Goal: Information Seeking & Learning: Learn about a topic

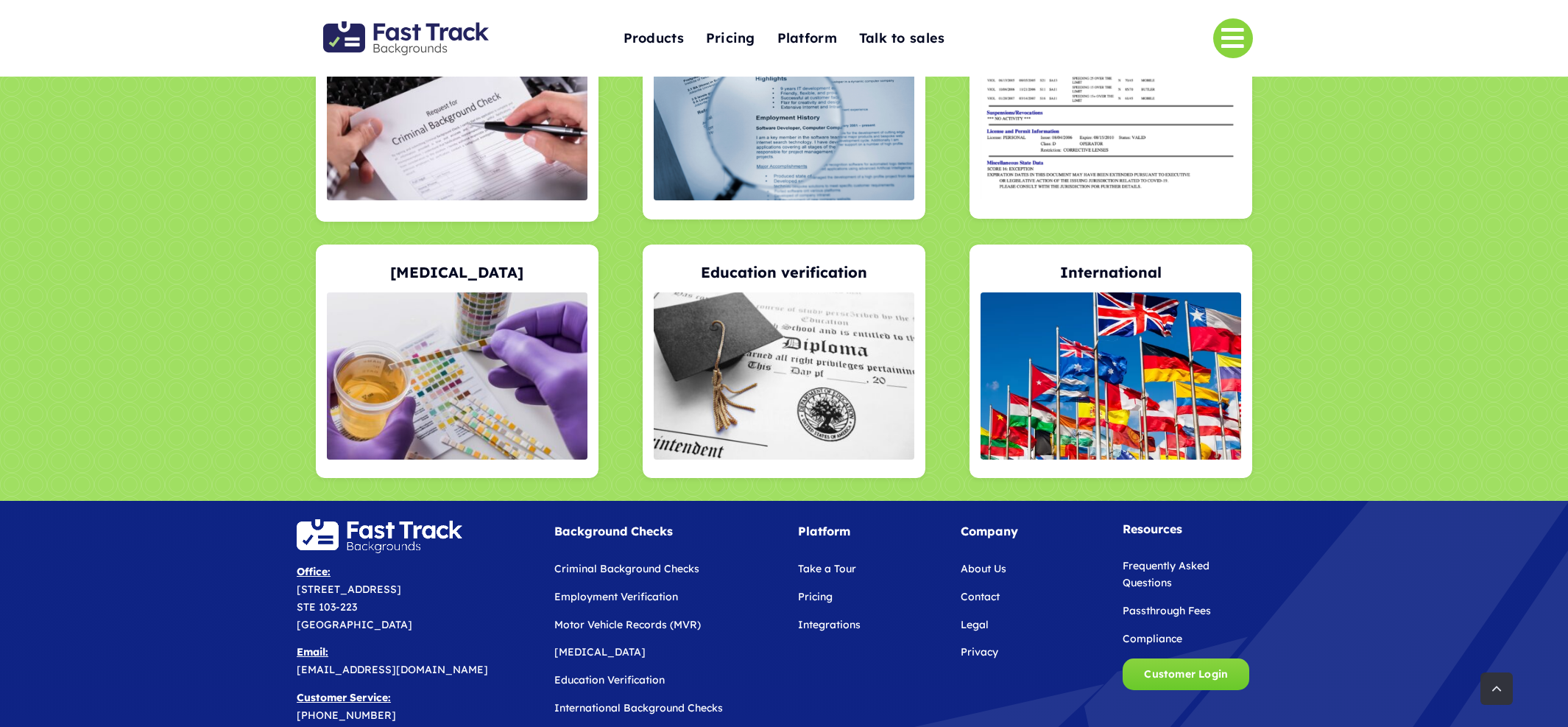
scroll to position [3103, 0]
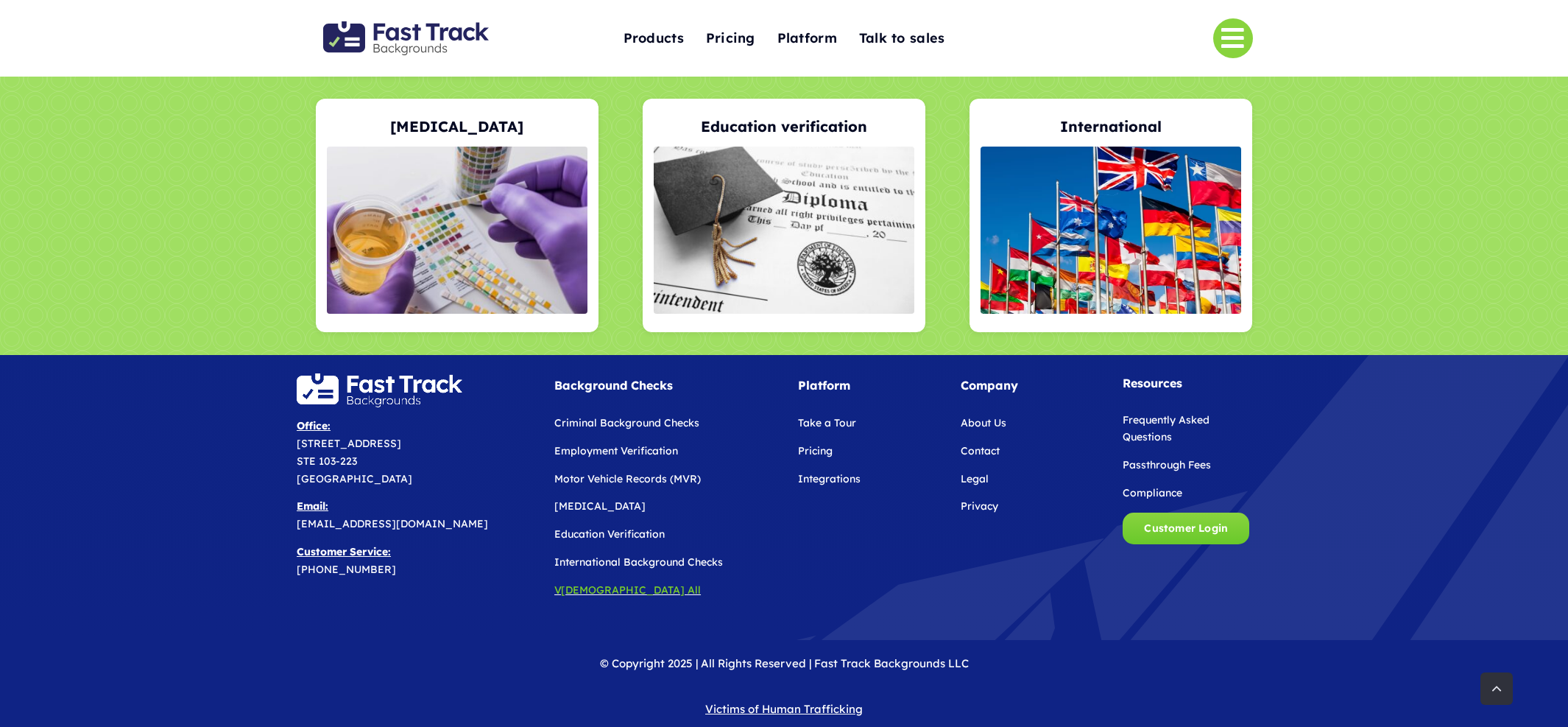
click at [581, 583] on span "[DEMOGRAPHIC_DATA] All" at bounding box center [630, 590] width 140 height 13
click at [568, 583] on span "[DEMOGRAPHIC_DATA] All" at bounding box center [630, 590] width 140 height 13
drag, startPoint x: 460, startPoint y: 606, endPoint x: 592, endPoint y: 596, distance: 132.4
click at [464, 606] on div "Office: 5527 Arden Mill Drive STE 103-223 Fort Mill, SC 29715 Email: info@fastt…" at bounding box center [784, 505] width 975 height 270
drag, startPoint x: 540, startPoint y: 553, endPoint x: 548, endPoint y: 563, distance: 12.8
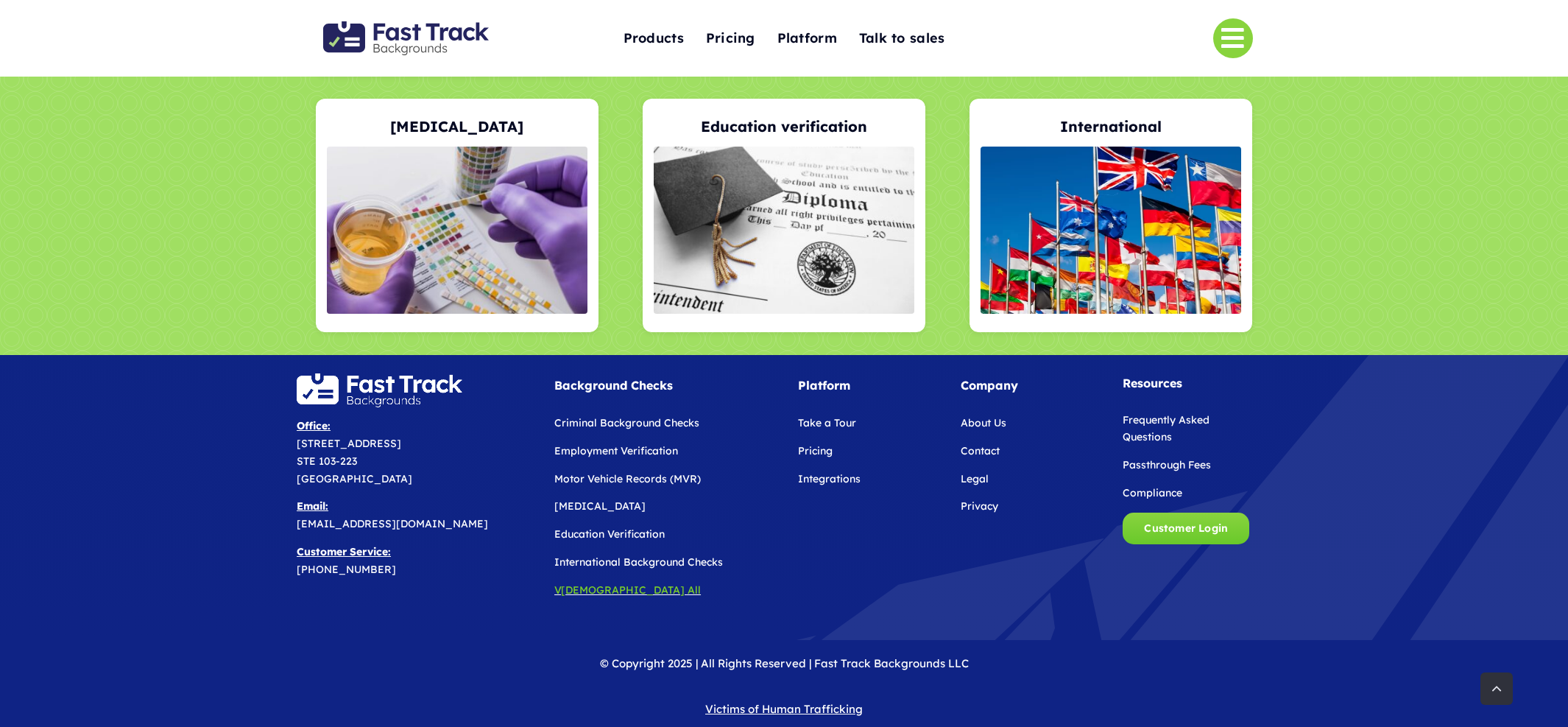
click at [542, 558] on div "Background Checks Criminal Background Checks Employment Verification Motor Vehi…" at bounding box center [661, 489] width 243 height 240
click at [575, 583] on span "[DEMOGRAPHIC_DATA] All" at bounding box center [630, 590] width 140 height 13
click at [579, 583] on span "[DEMOGRAPHIC_DATA] All" at bounding box center [630, 590] width 140 height 13
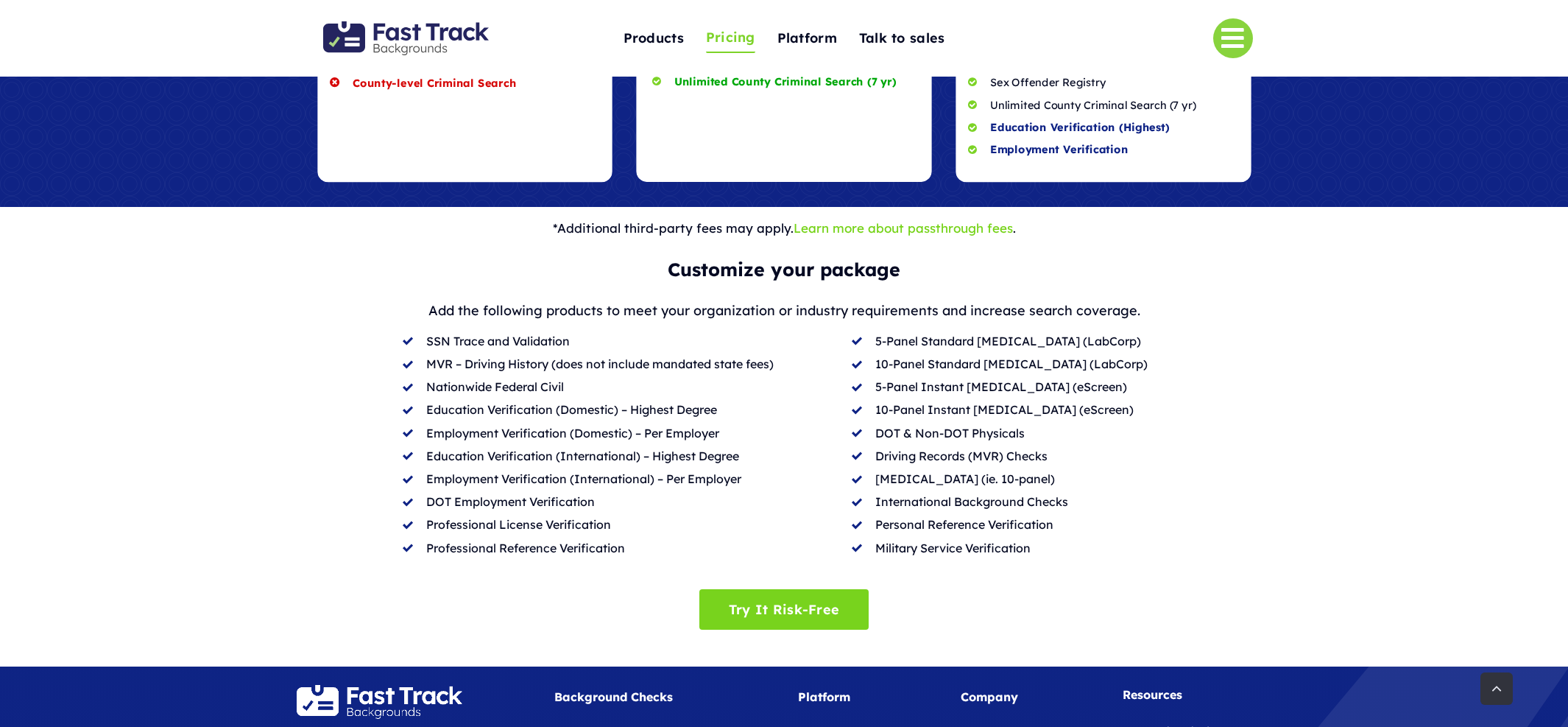
scroll to position [767, 0]
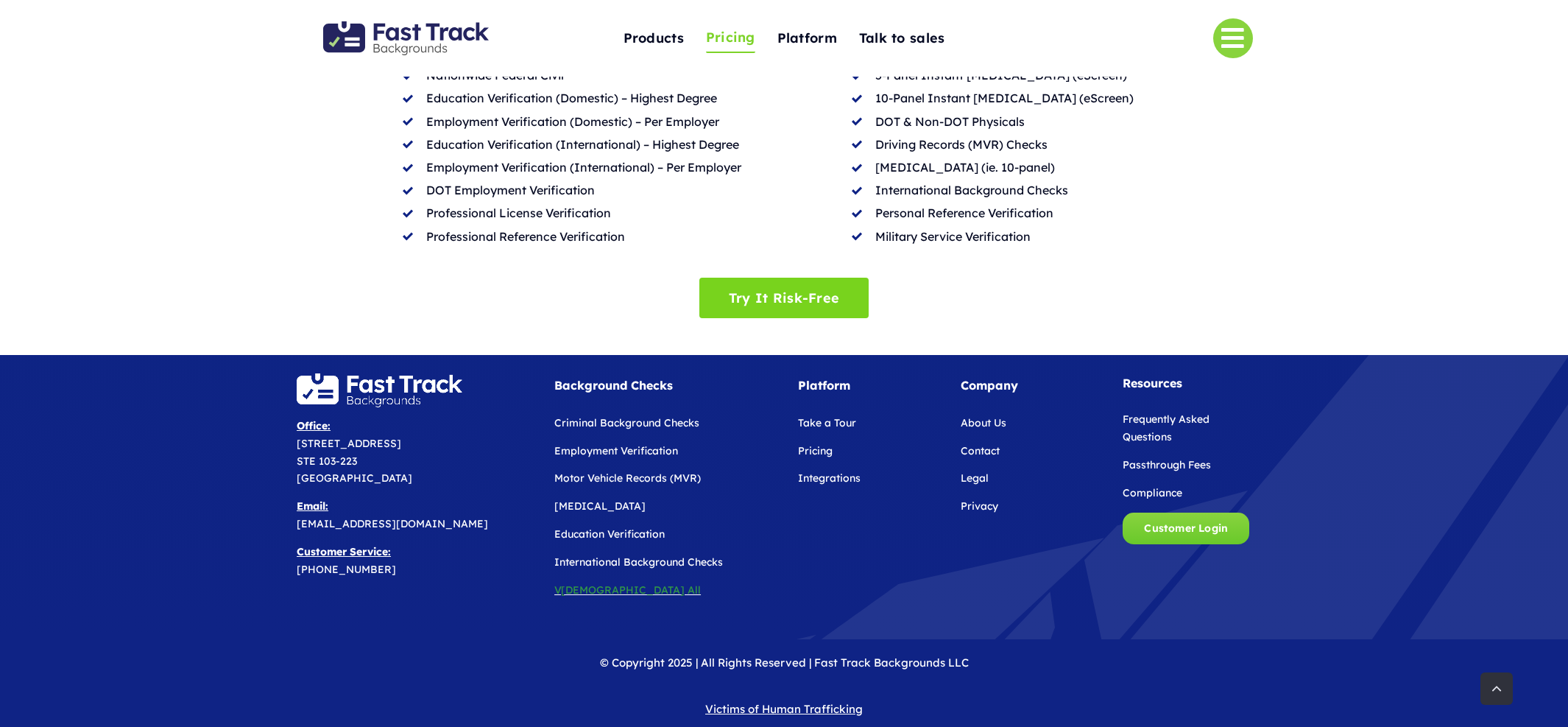
click at [572, 583] on span "[DEMOGRAPHIC_DATA] All" at bounding box center [630, 590] width 140 height 13
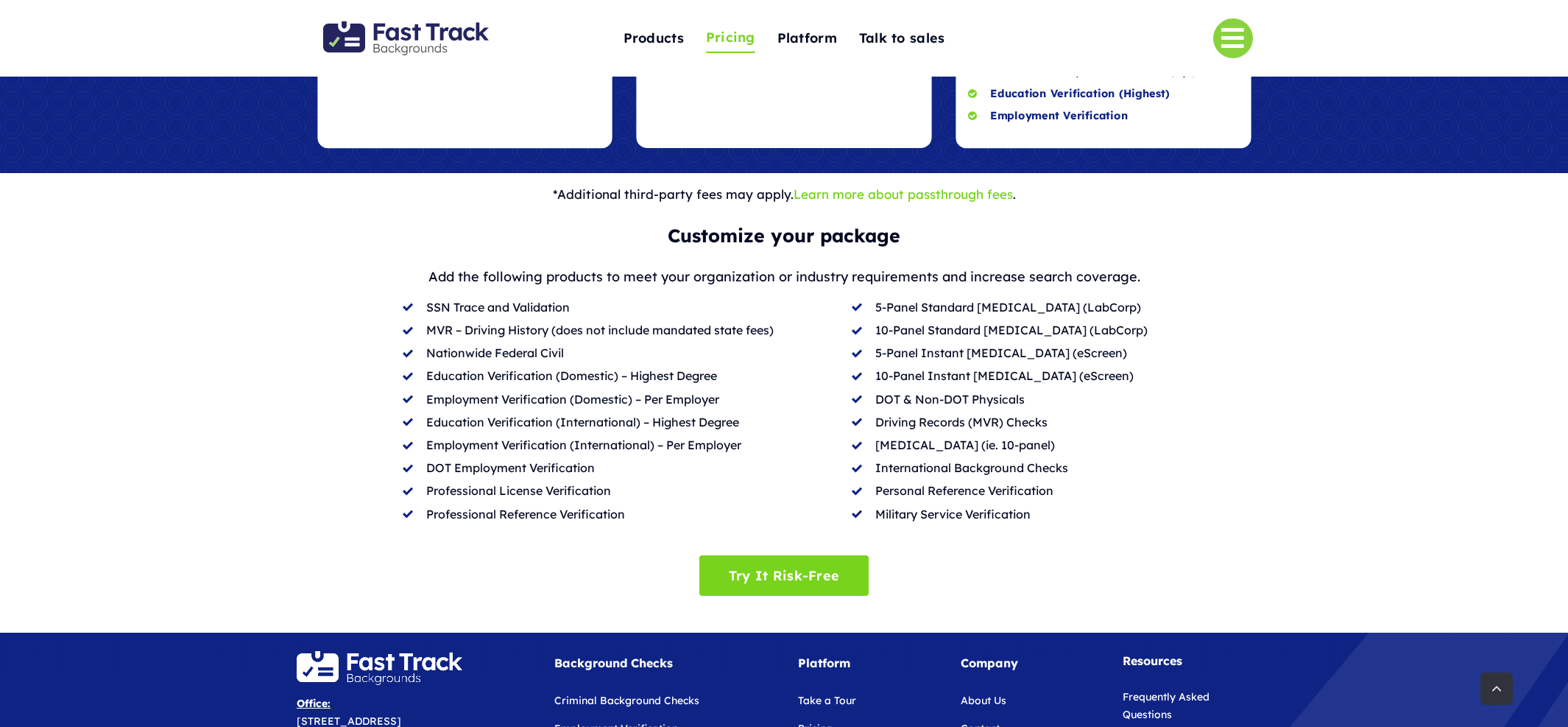
scroll to position [767, 0]
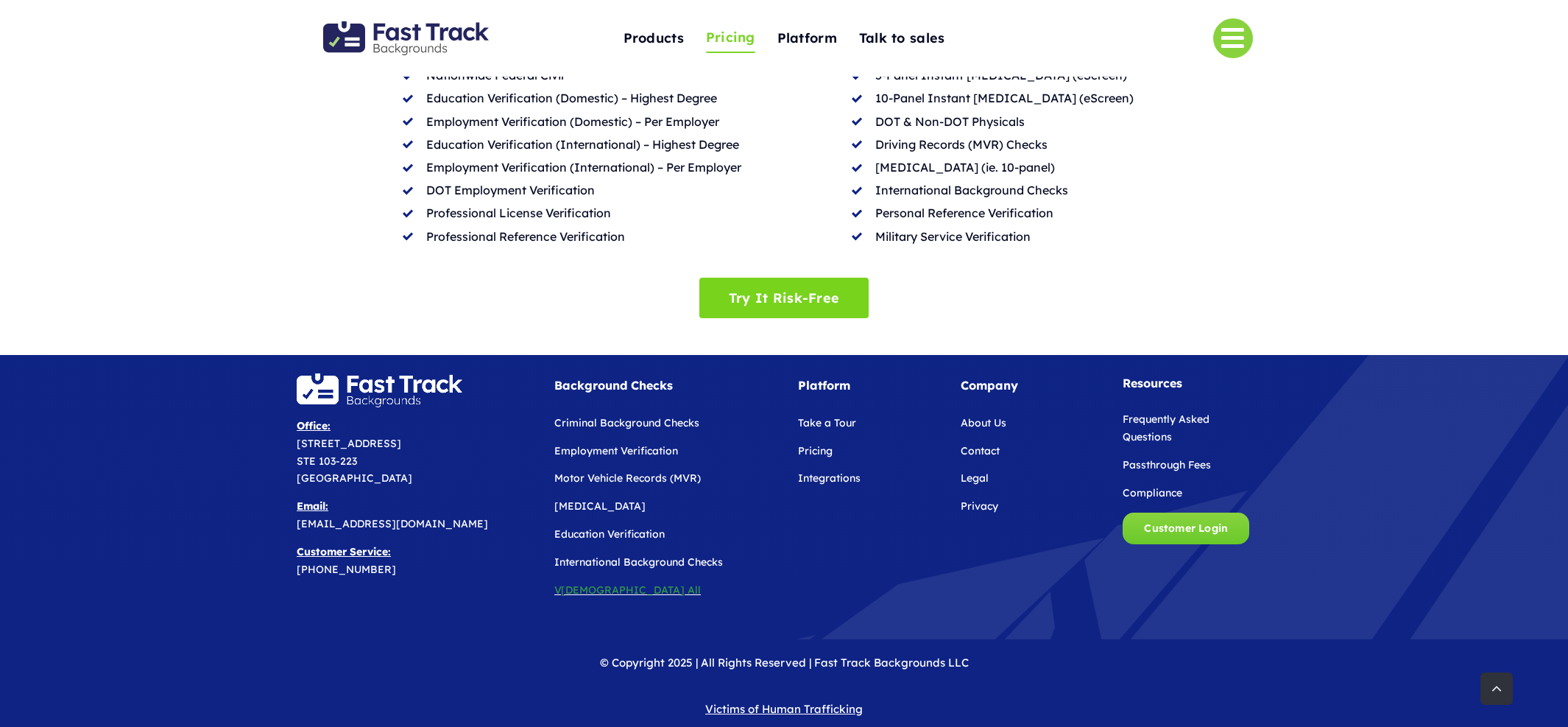
click at [607, 471] on span "Motor Vehicle Records (MVR)" at bounding box center [627, 478] width 146 height 13
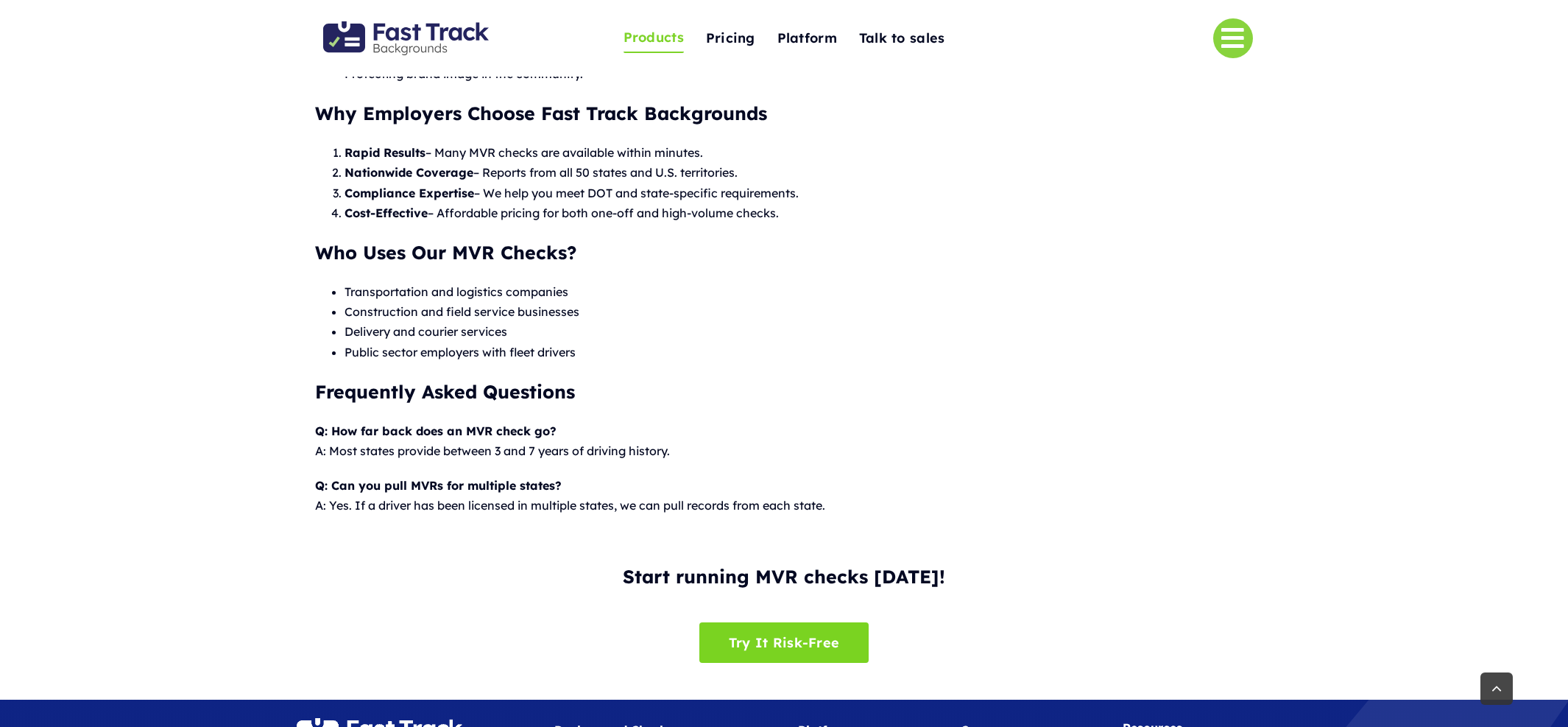
scroll to position [1403, 0]
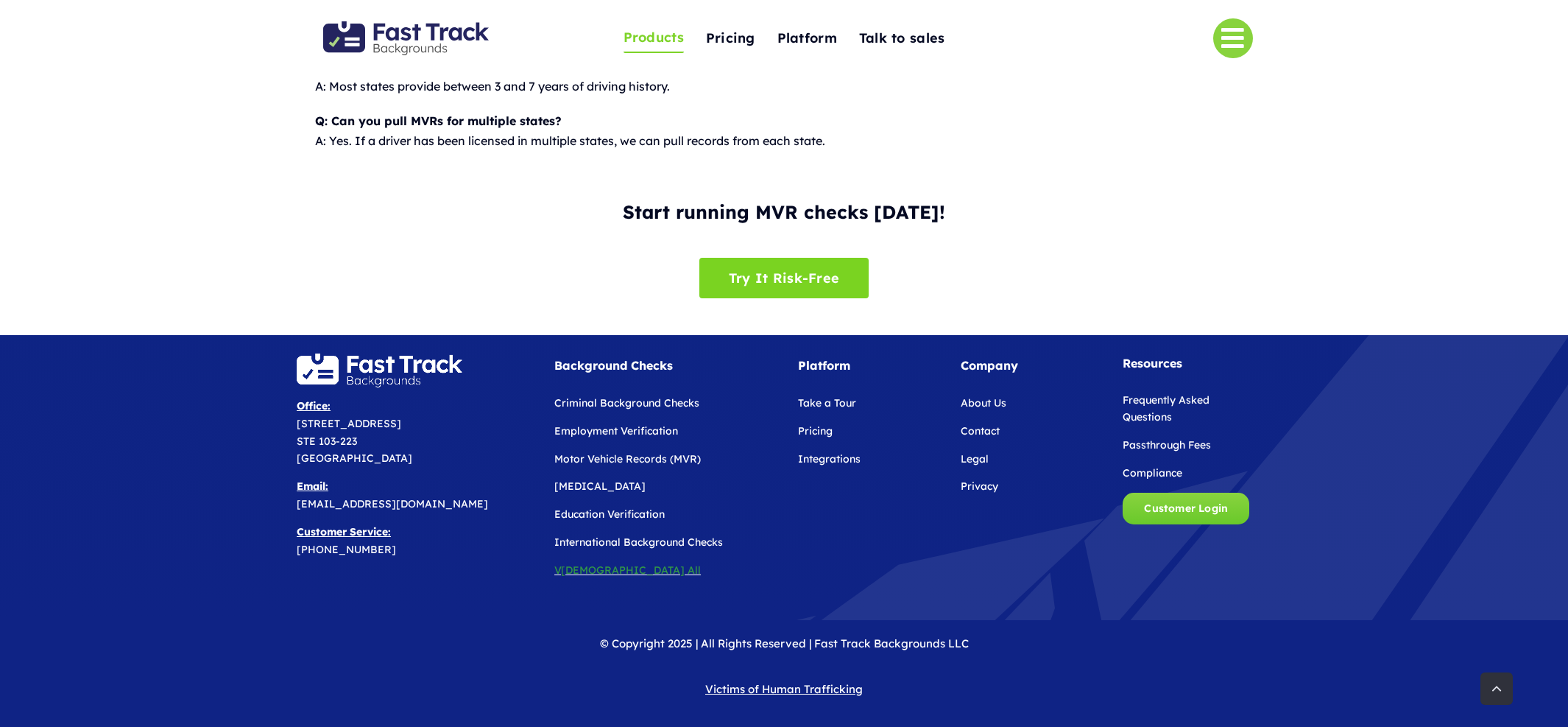
click at [572, 568] on span "[DEMOGRAPHIC_DATA] All" at bounding box center [630, 570] width 140 height 13
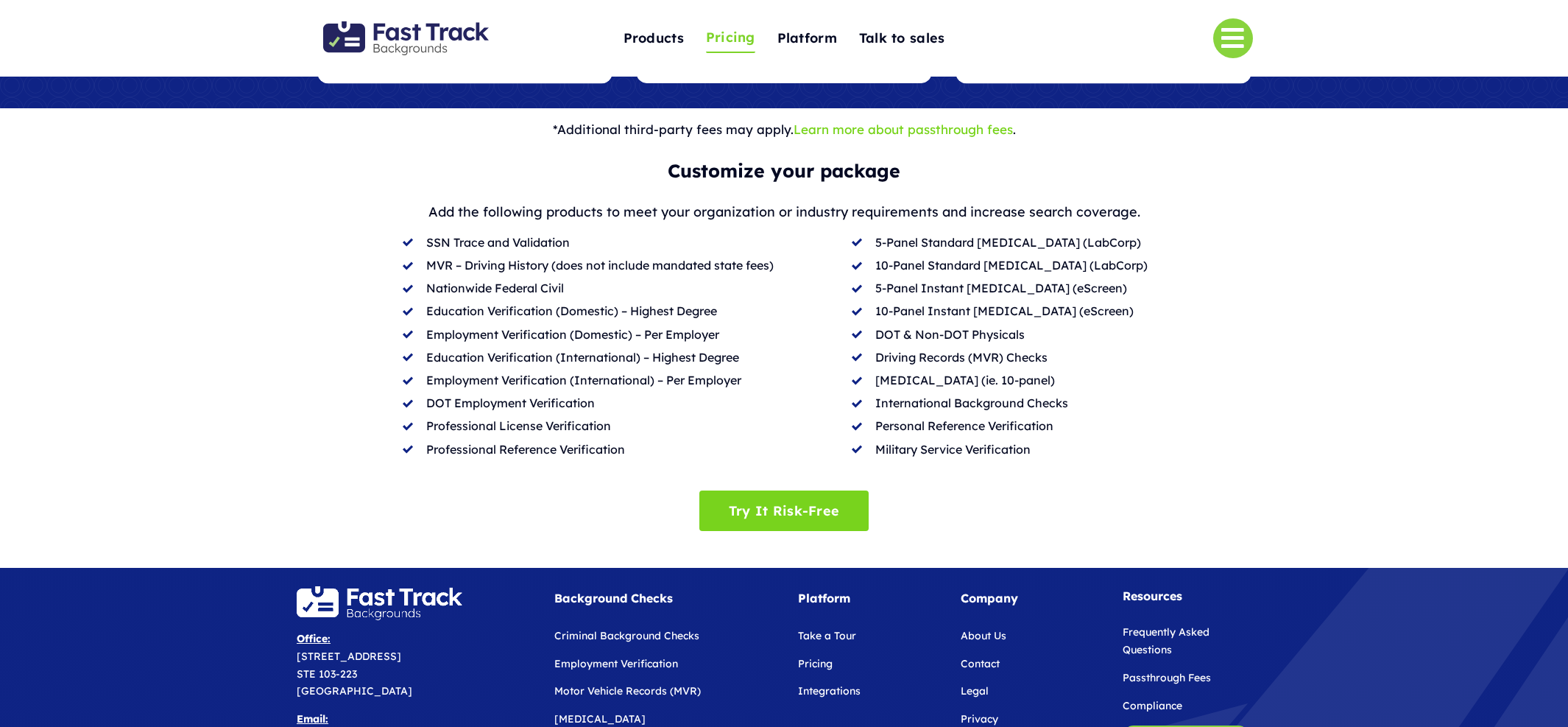
scroll to position [553, 0]
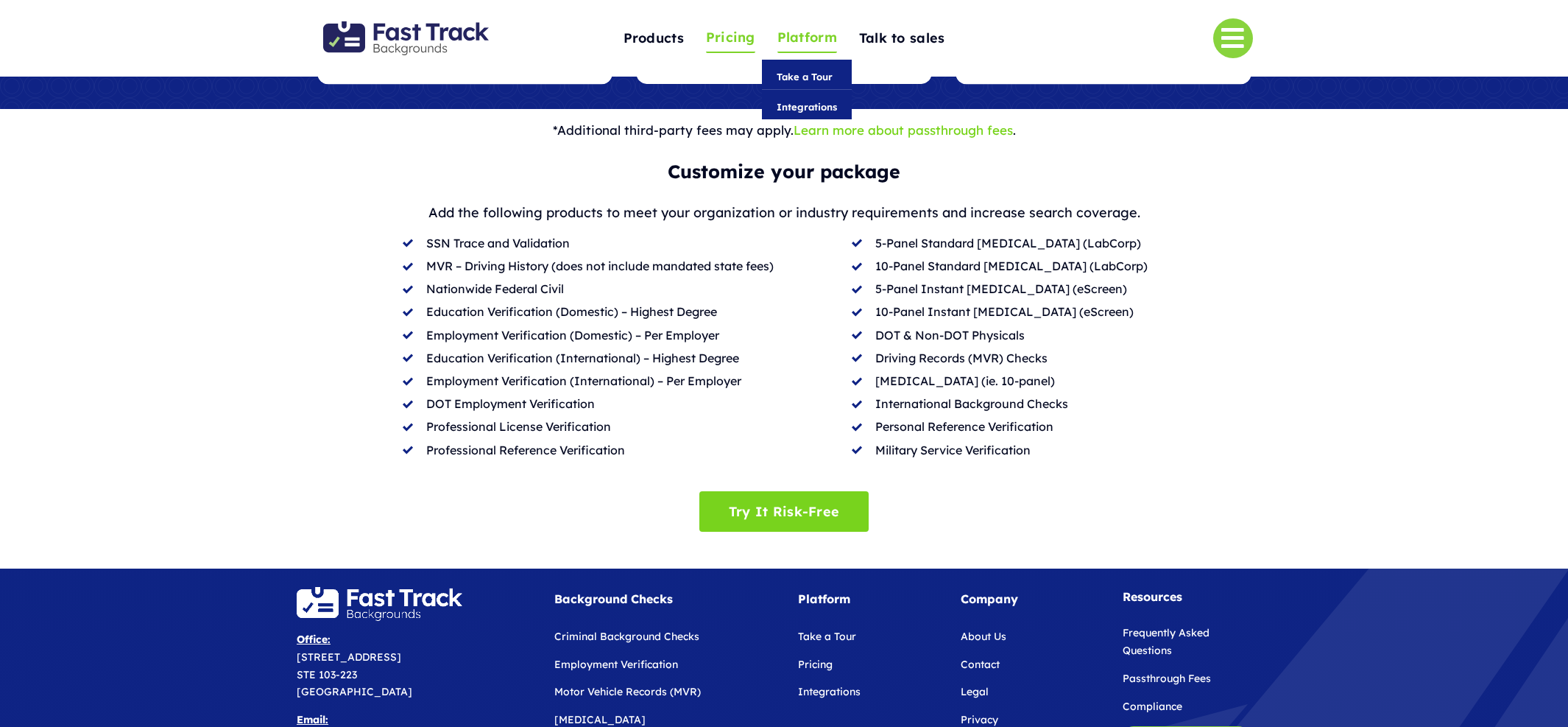
click at [820, 42] on span "Platform" at bounding box center [807, 38] width 60 height 23
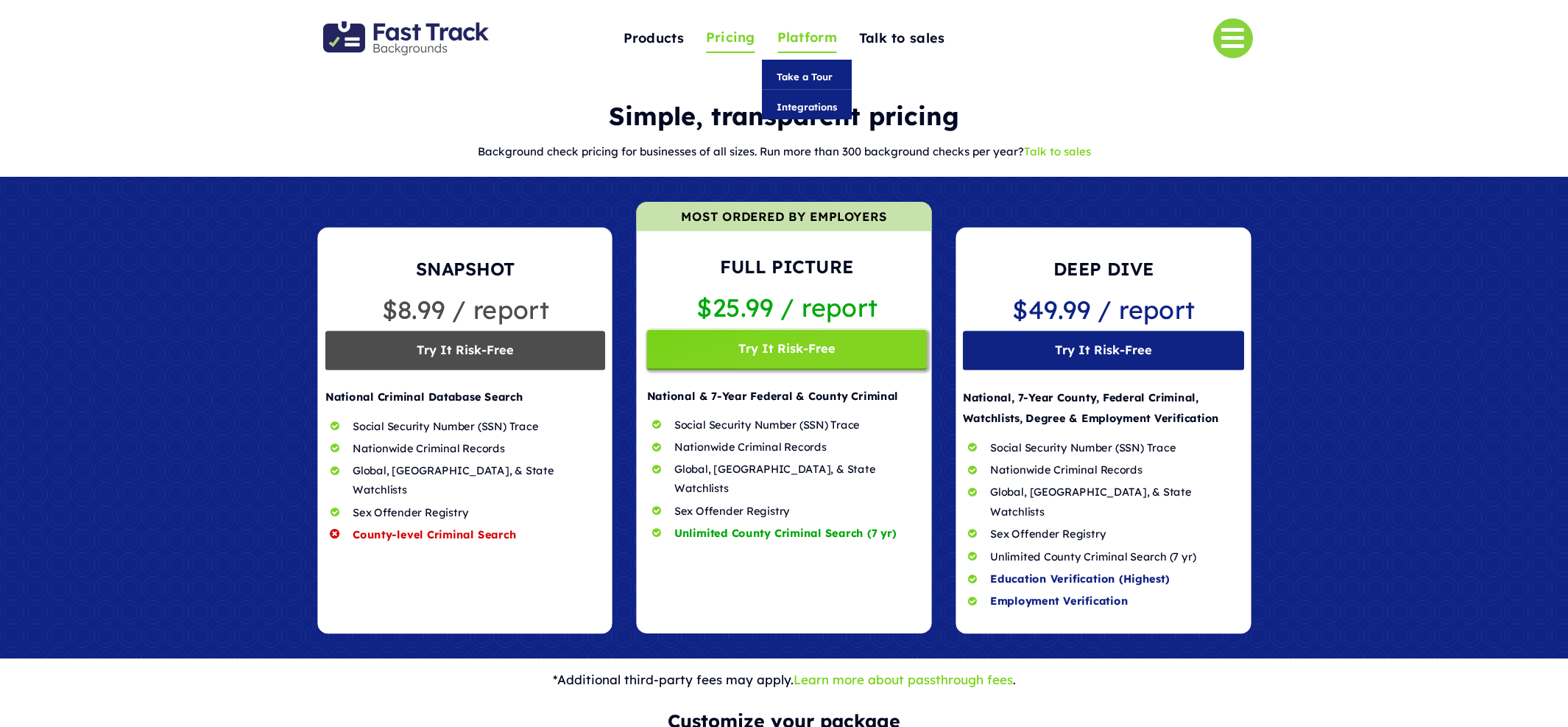
scroll to position [0, 0]
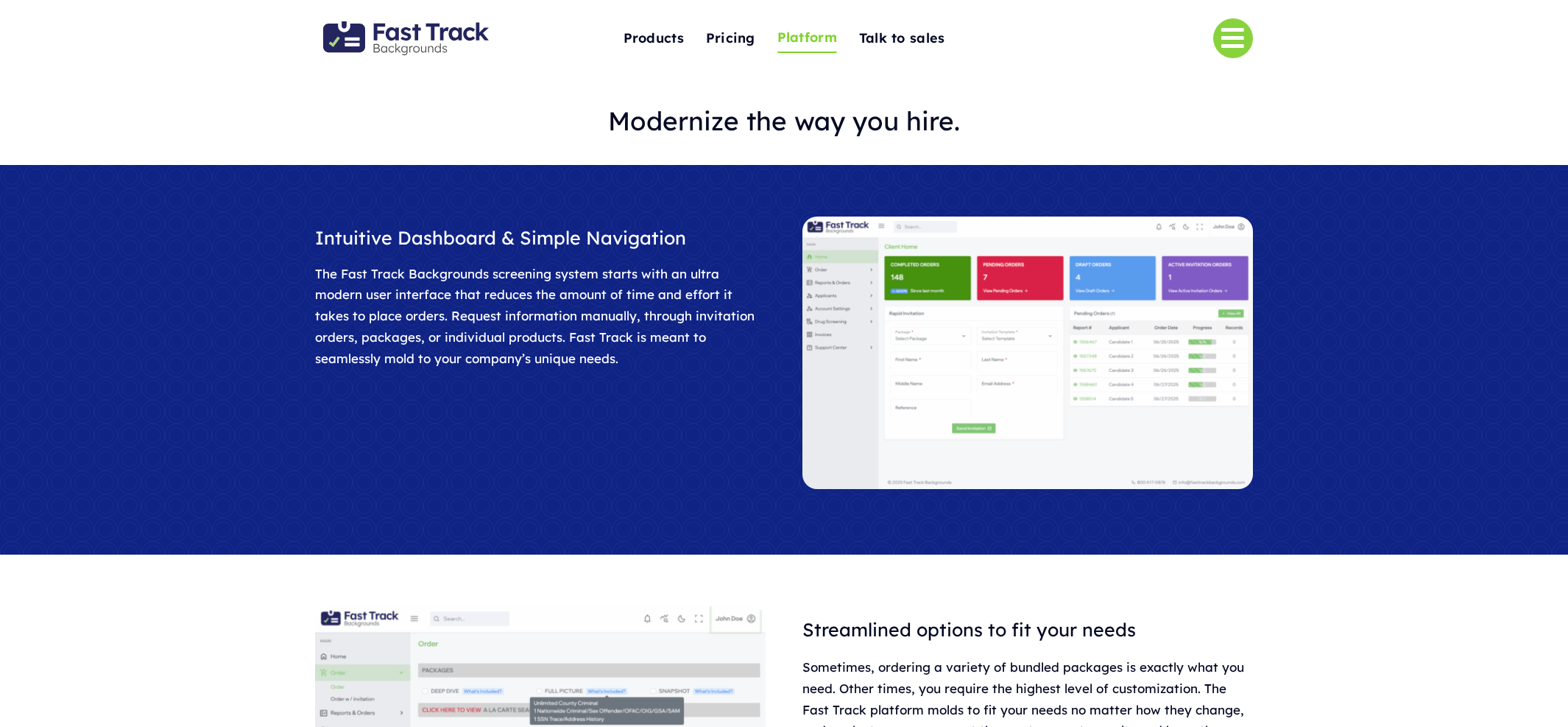
scroll to position [2, 0]
